Goal: Transaction & Acquisition: Subscribe to service/newsletter

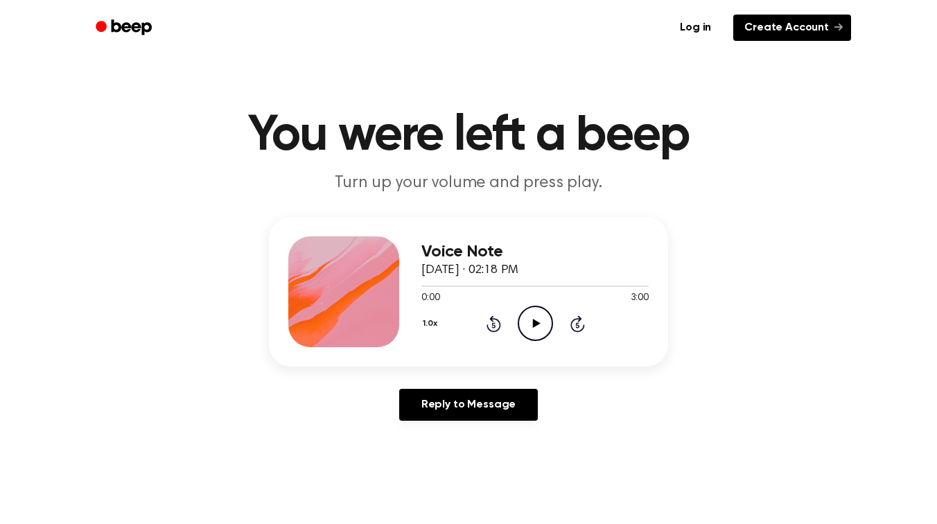
click at [772, 33] on link "Create Account" at bounding box center [792, 28] width 118 height 26
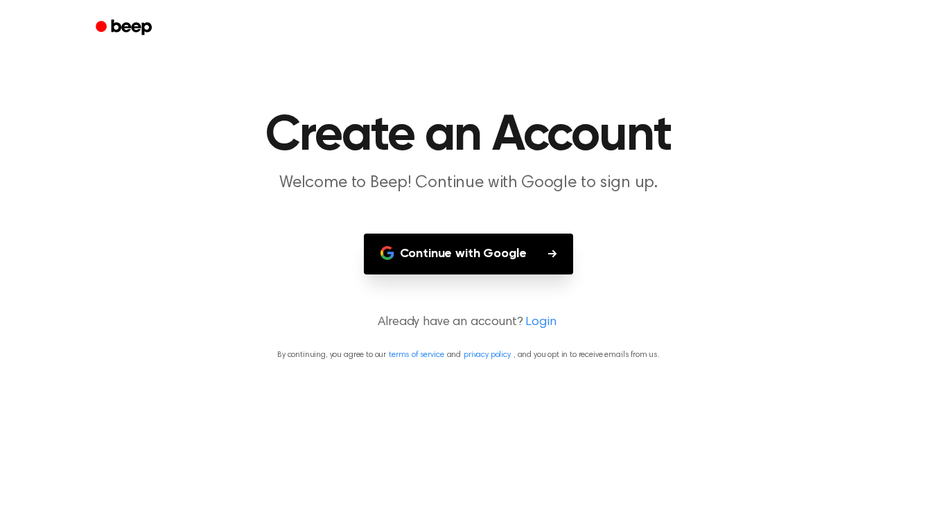
click at [473, 261] on button "Continue with Google" at bounding box center [469, 254] width 210 height 41
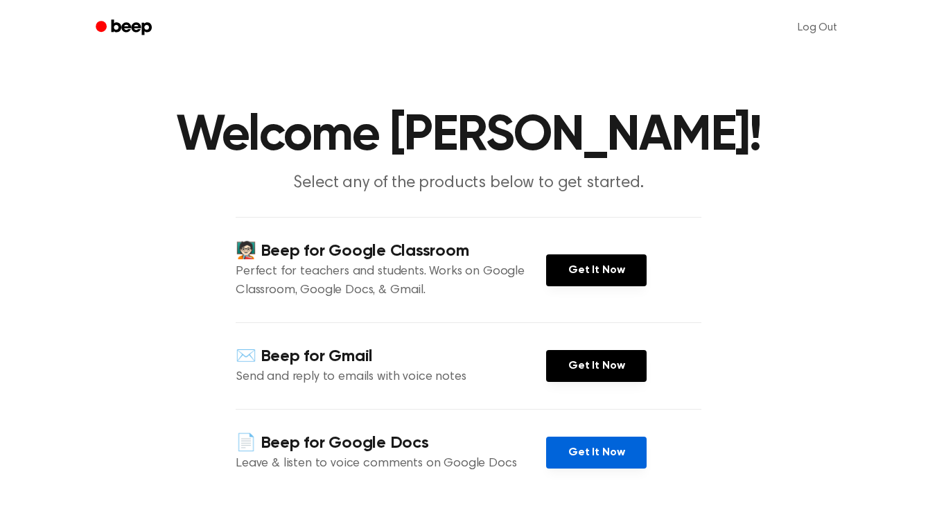
click at [603, 450] on link "Get It Now" at bounding box center [596, 453] width 101 height 32
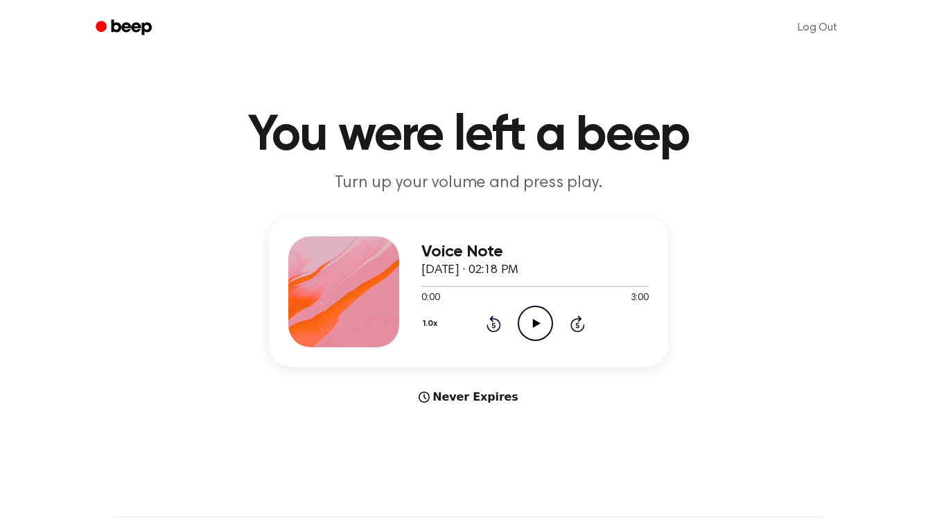
click at [525, 315] on icon "Play Audio" at bounding box center [535, 323] width 35 height 35
click at [530, 329] on icon "Play Audio" at bounding box center [535, 323] width 35 height 35
click at [569, 290] on div at bounding box center [534, 285] width 227 height 11
click at [535, 324] on icon at bounding box center [536, 323] width 8 height 9
click at [426, 130] on h1 "You were left a beep" at bounding box center [469, 136] width 710 height 50
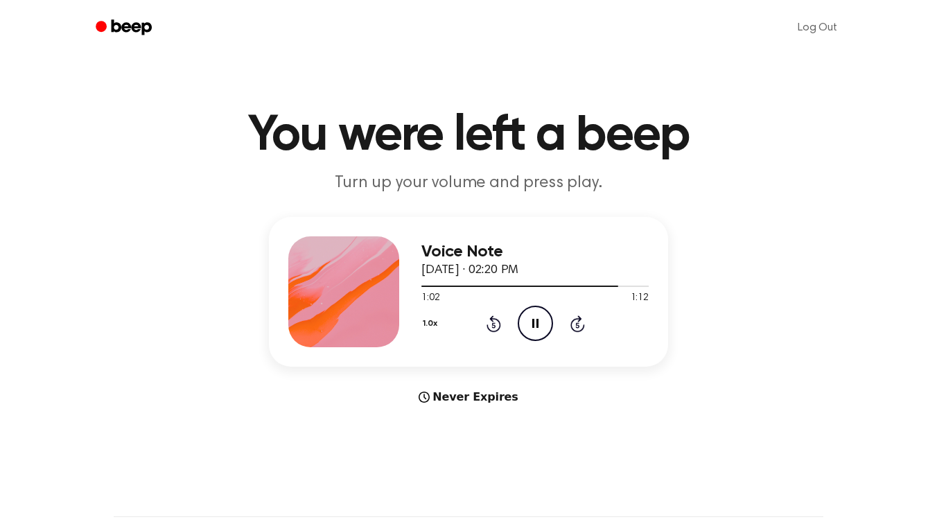
click at [426, 130] on h1 "You were left a beep" at bounding box center [469, 136] width 710 height 50
